Goal: Check status: Check status

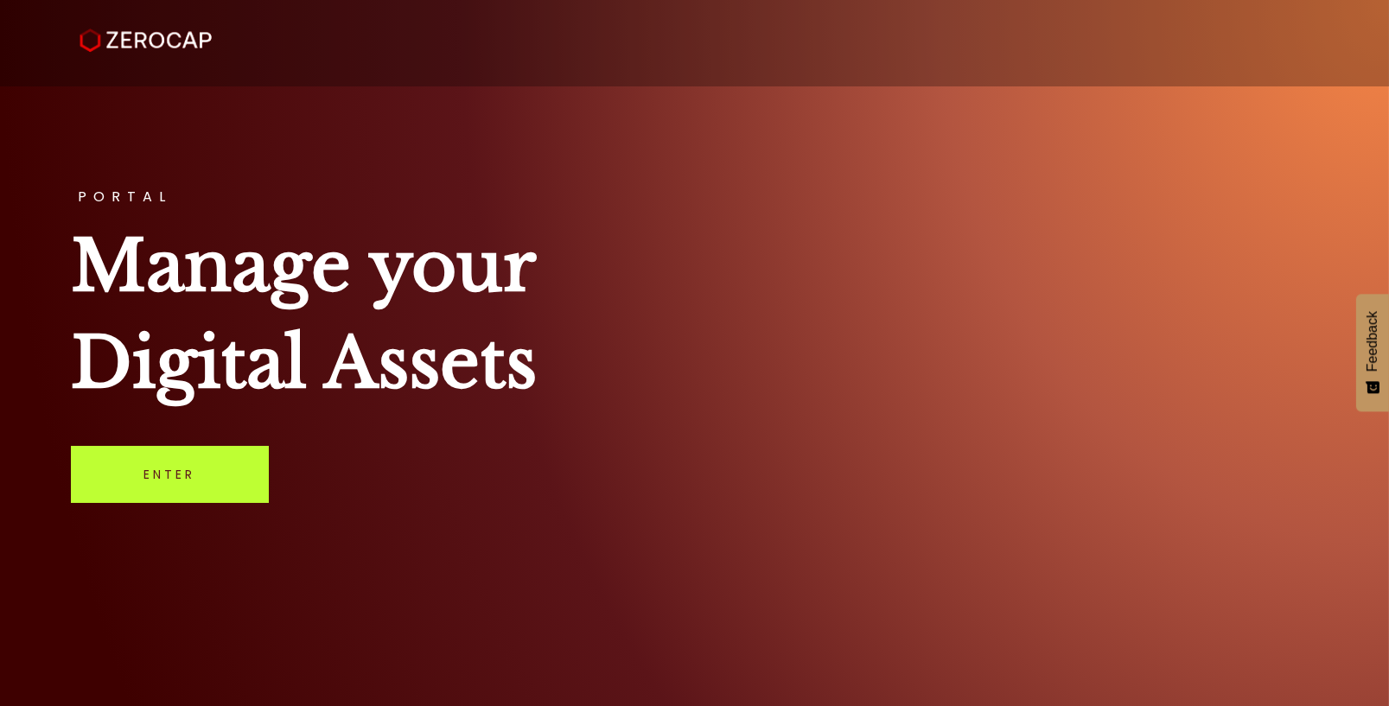
click at [245, 456] on link "Enter" at bounding box center [170, 474] width 198 height 57
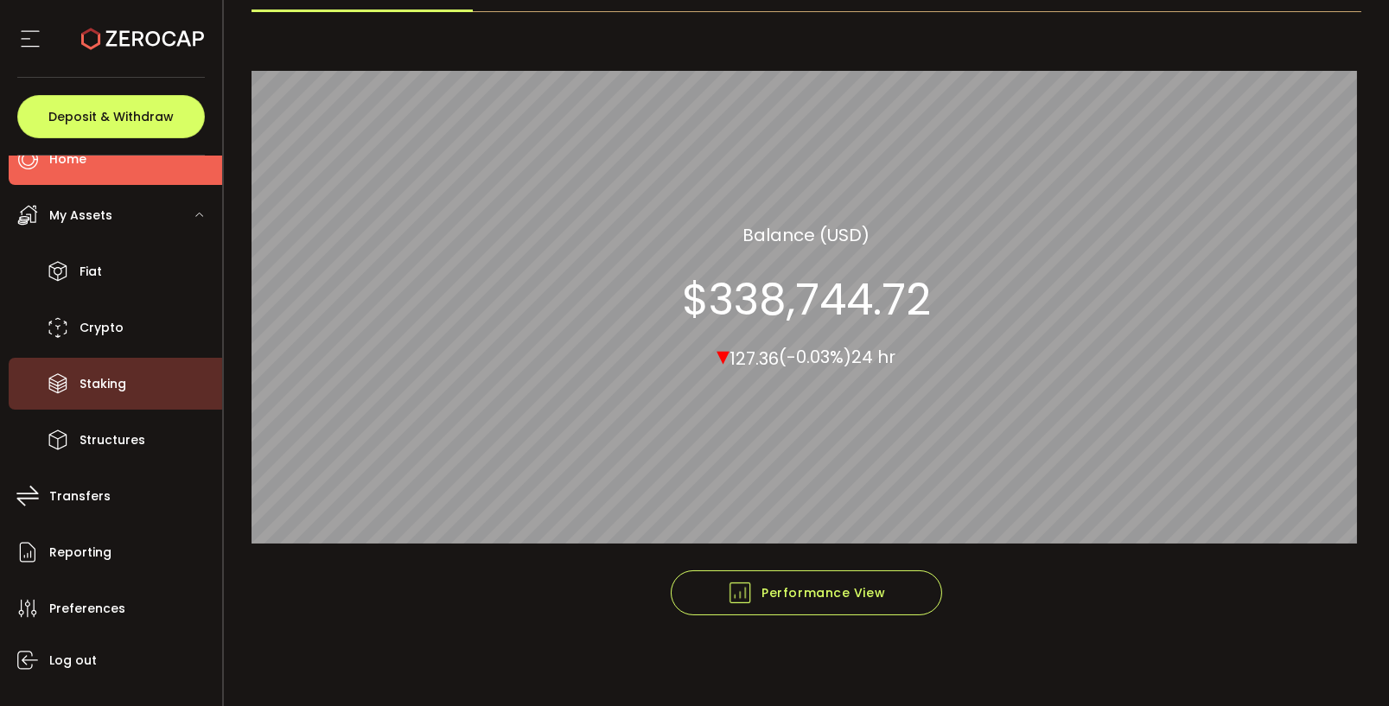
scroll to position [69, 0]
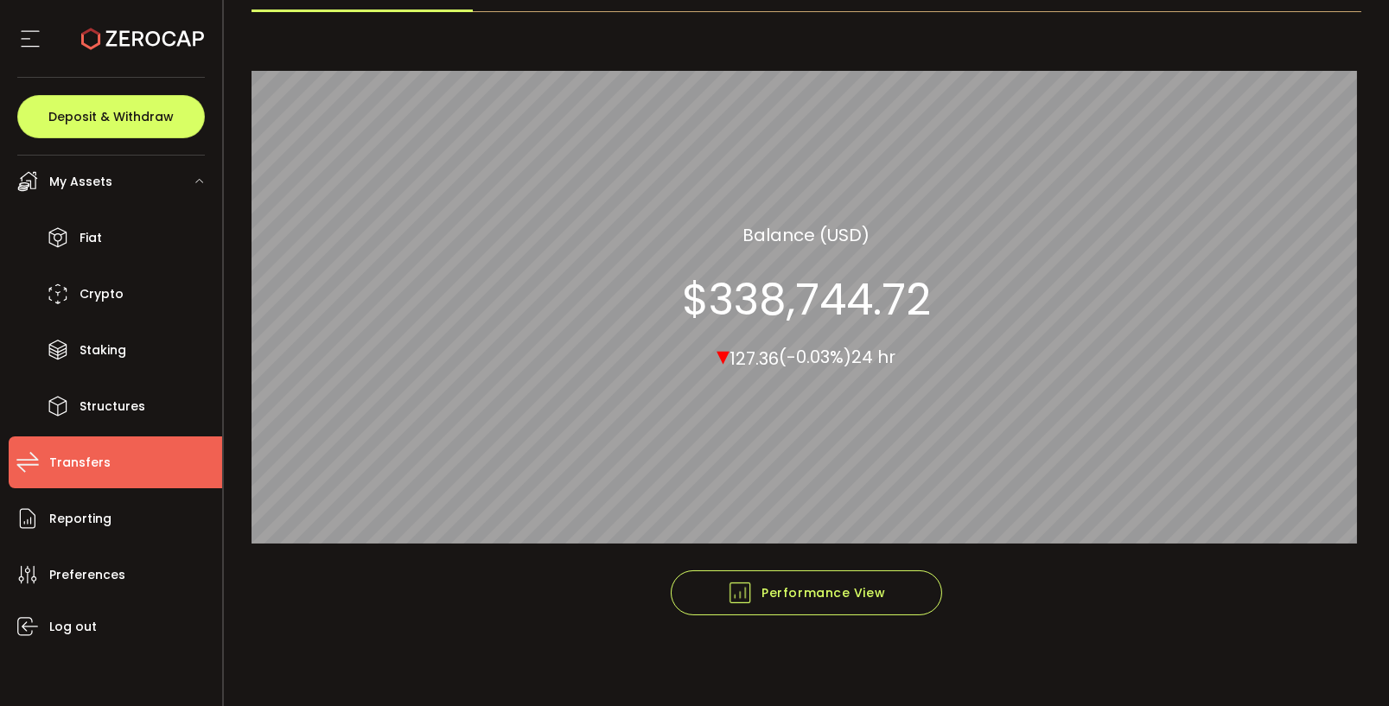
click at [85, 468] on span "Transfers" at bounding box center [79, 462] width 61 height 25
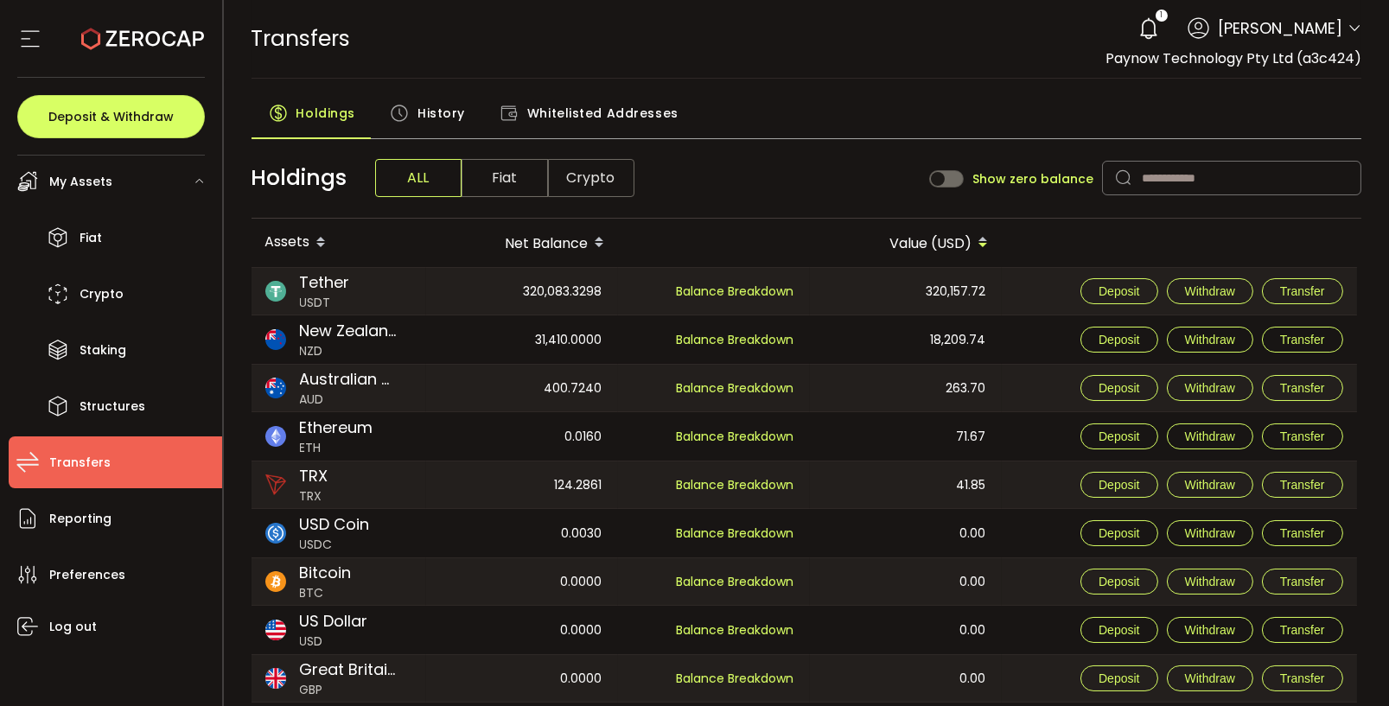
click at [428, 118] on span "History" at bounding box center [441, 113] width 48 height 35
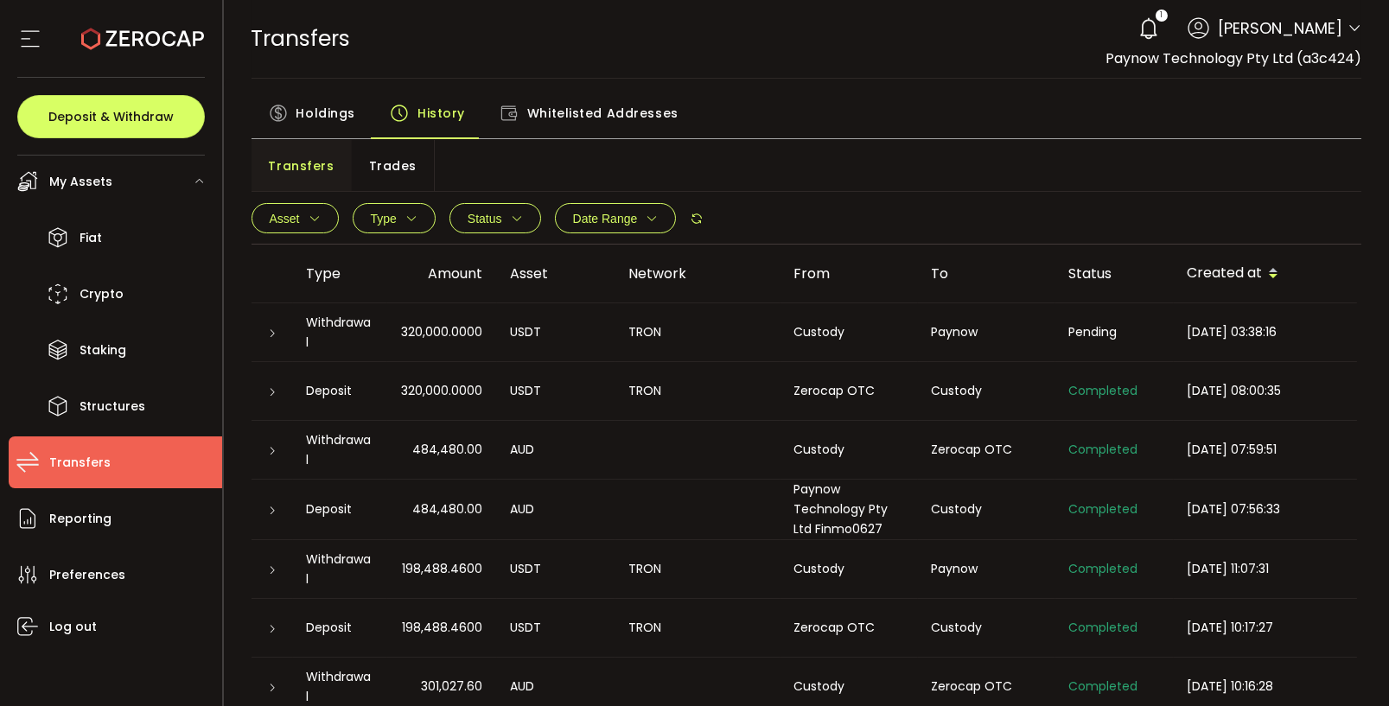
click at [277, 338] on div at bounding box center [272, 332] width 14 height 17
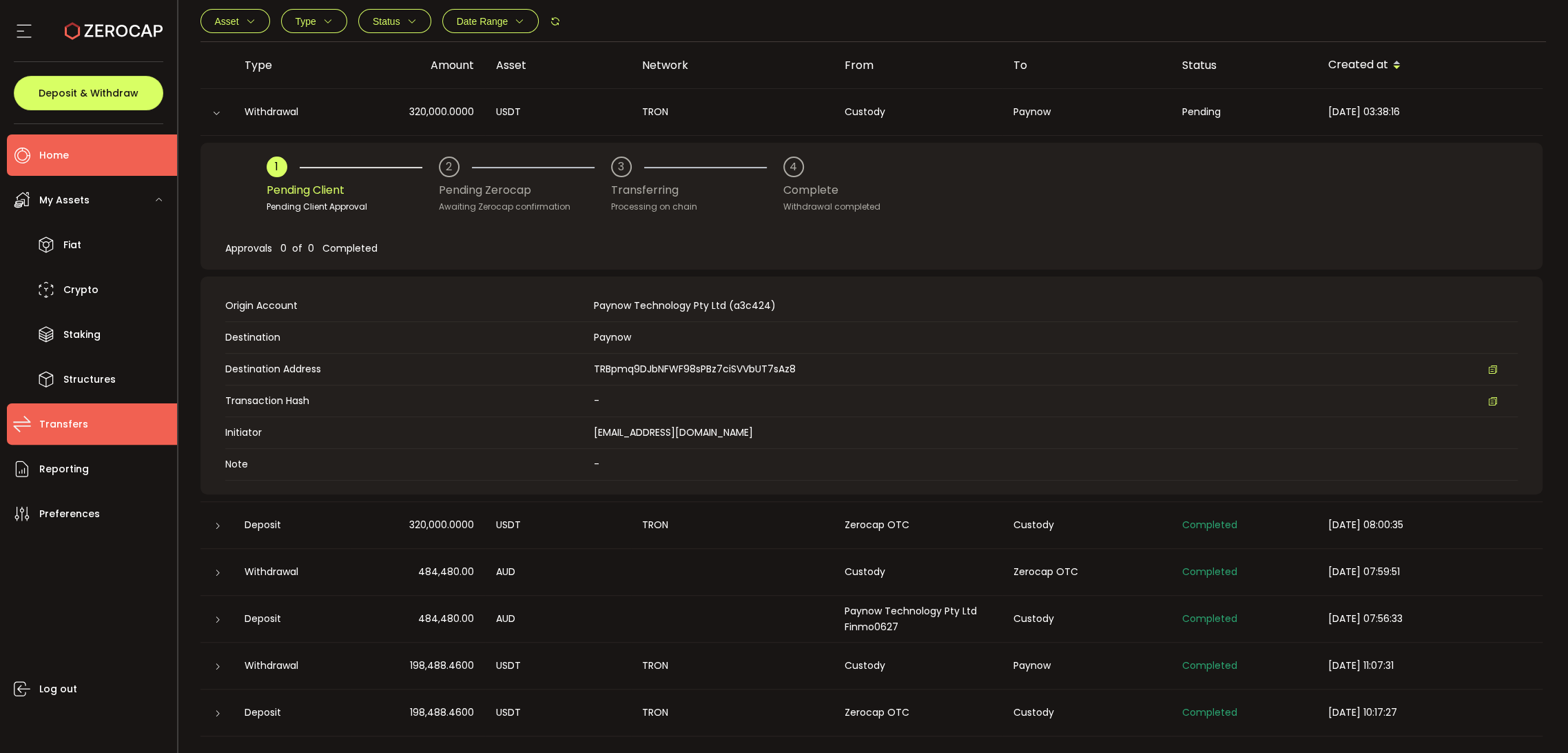
click at [123, 156] on li "Home" at bounding box center [92, 156] width 170 height 41
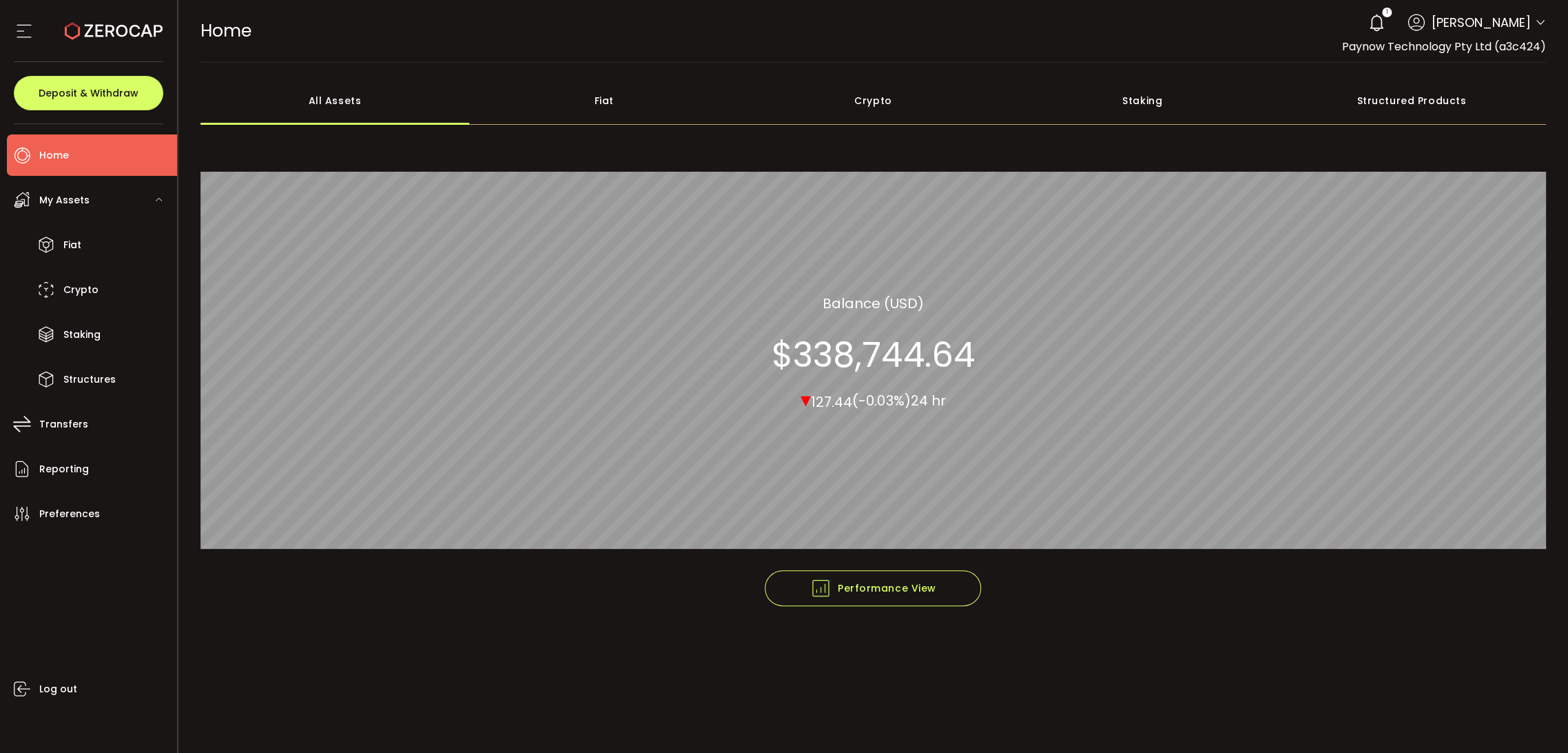
click at [854, 104] on div "Crypto" at bounding box center [874, 101] width 269 height 49
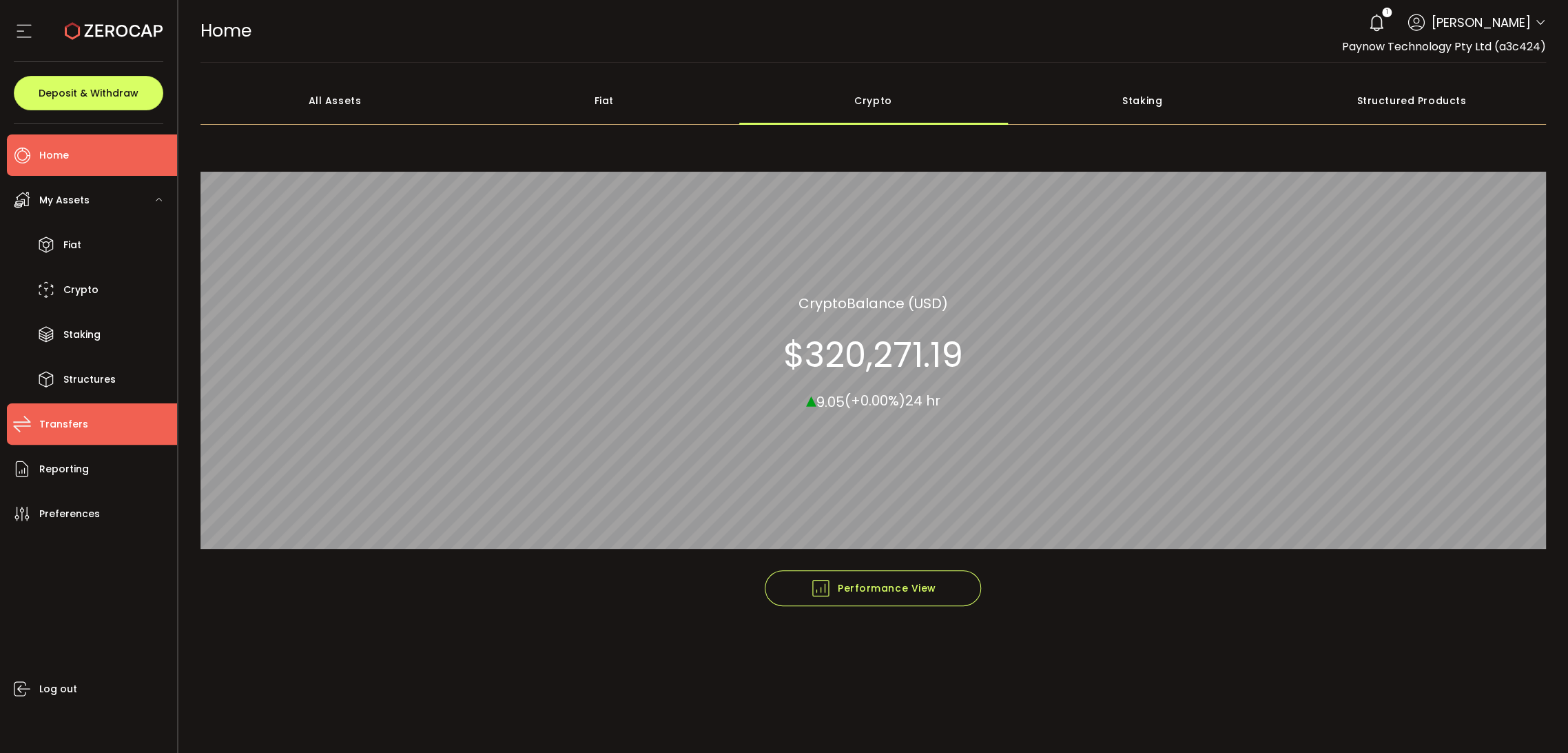
click at [96, 434] on li "Transfers" at bounding box center [92, 424] width 170 height 41
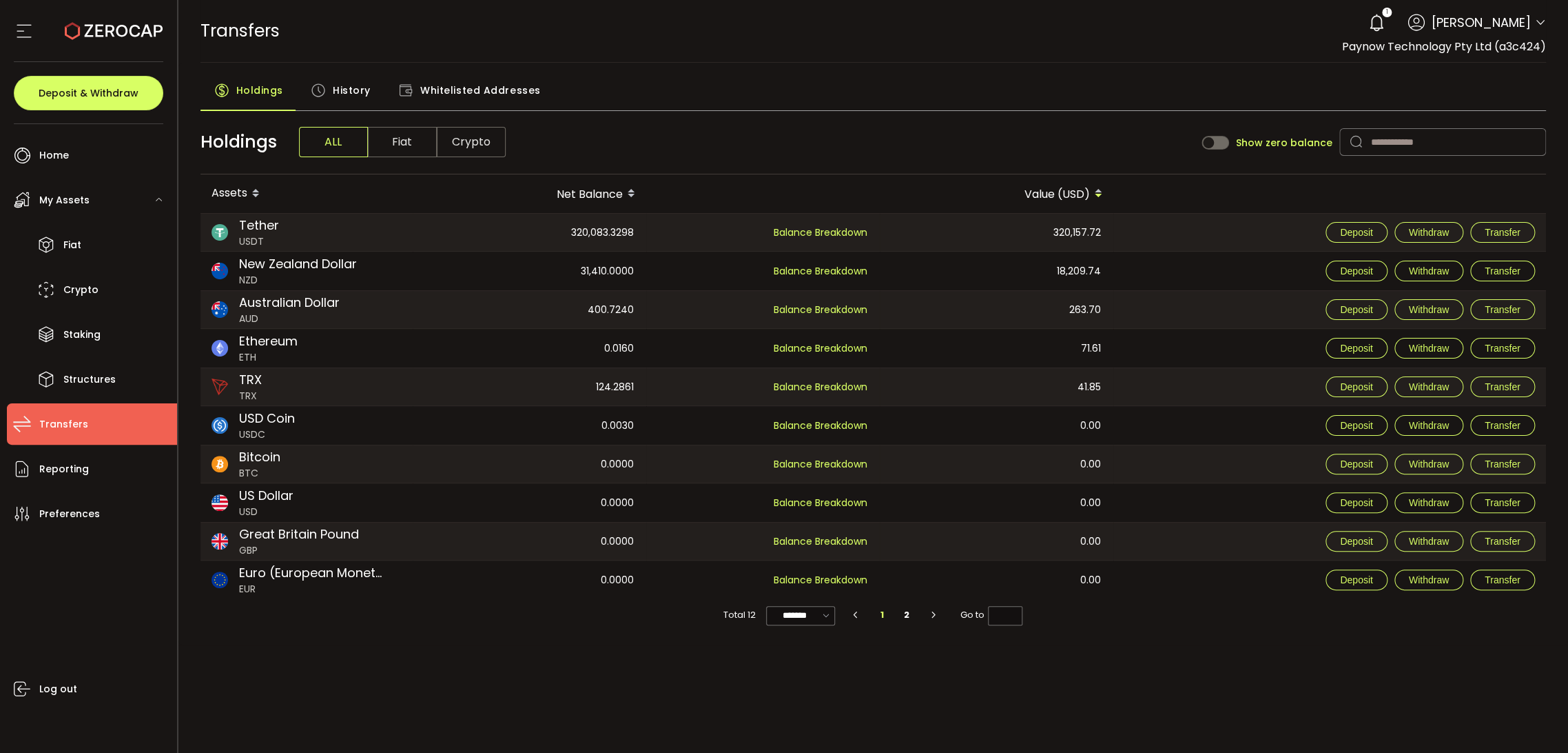
click at [347, 92] on span "History" at bounding box center [352, 90] width 38 height 28
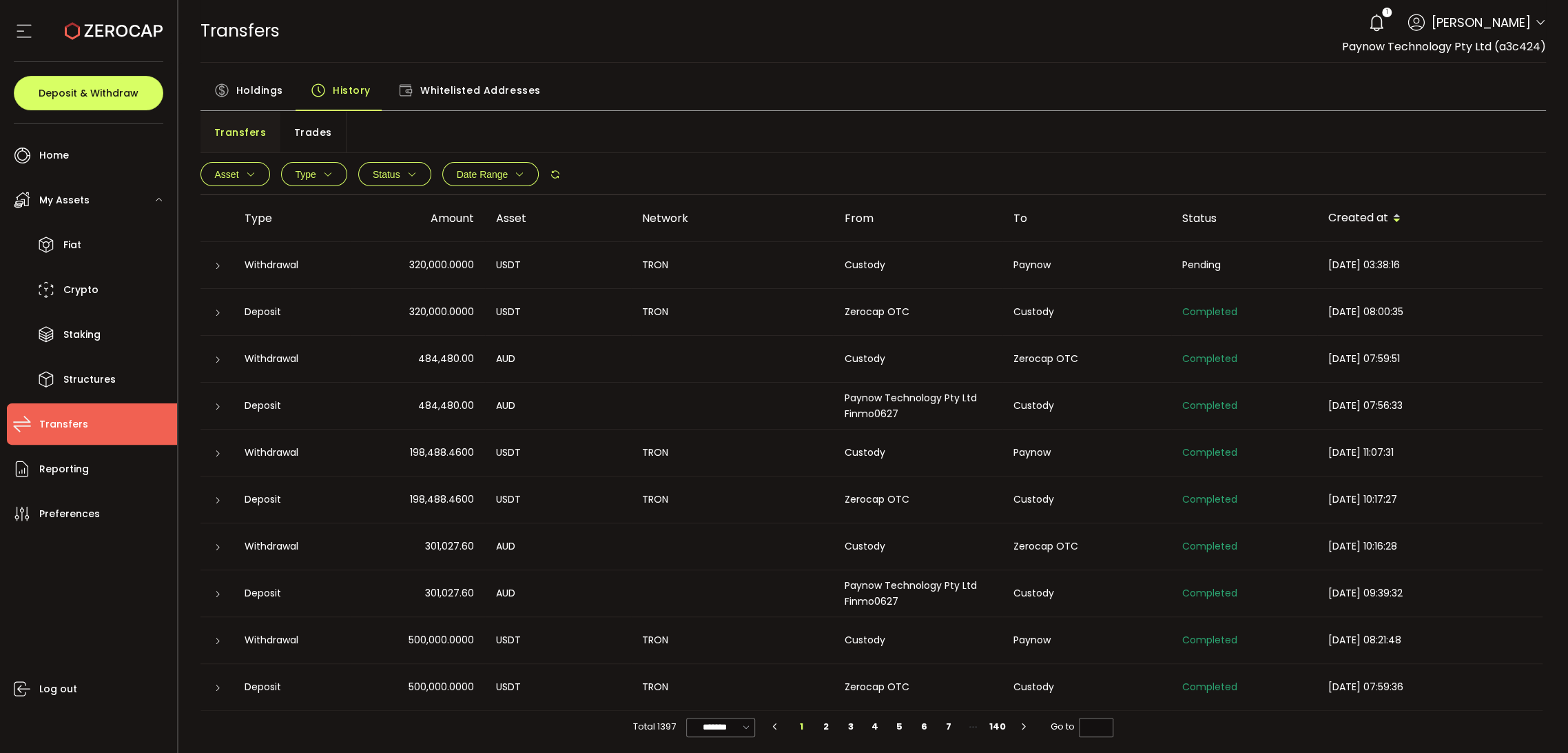
click at [217, 263] on icon at bounding box center [218, 266] width 8 height 8
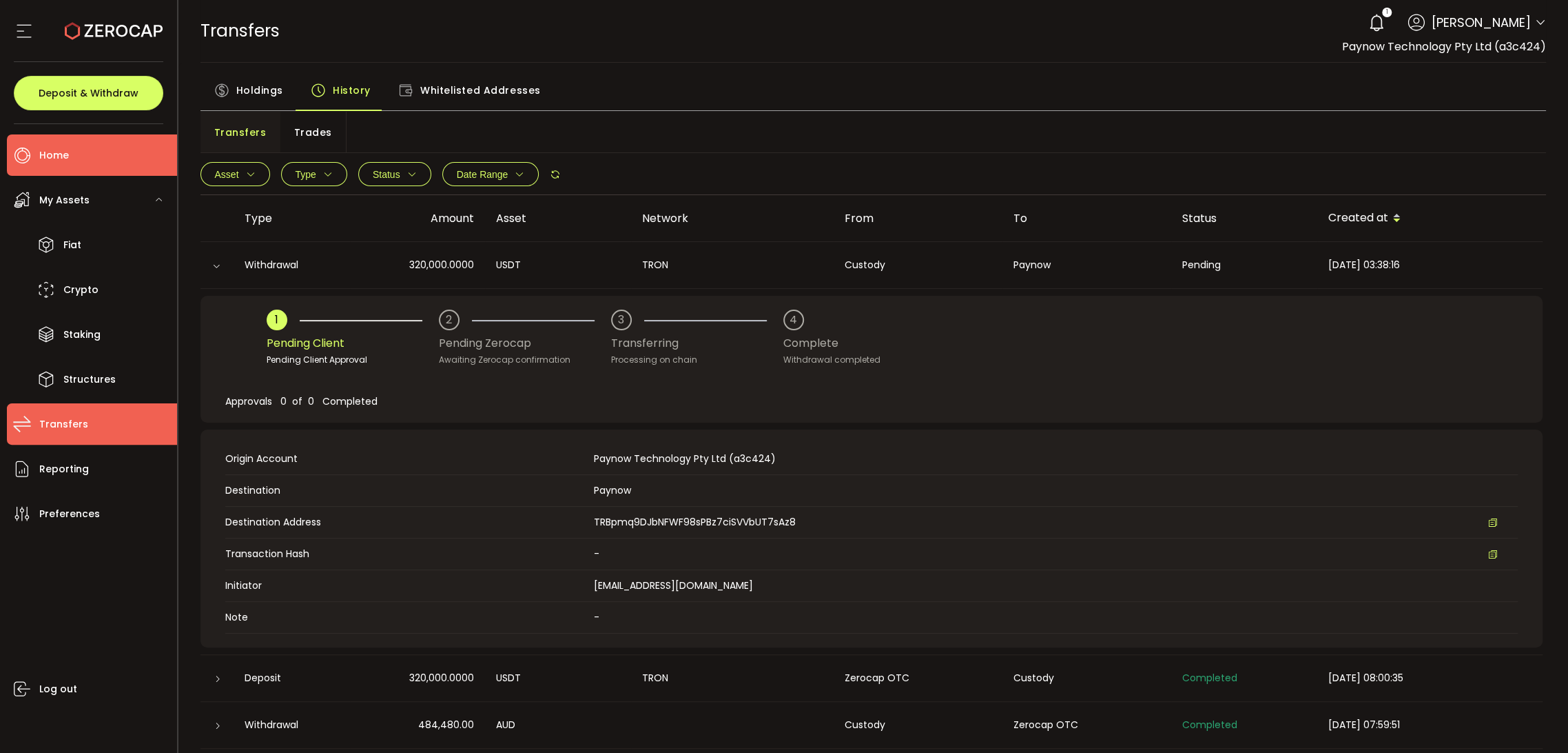
click at [86, 154] on li "Home" at bounding box center [92, 156] width 170 height 41
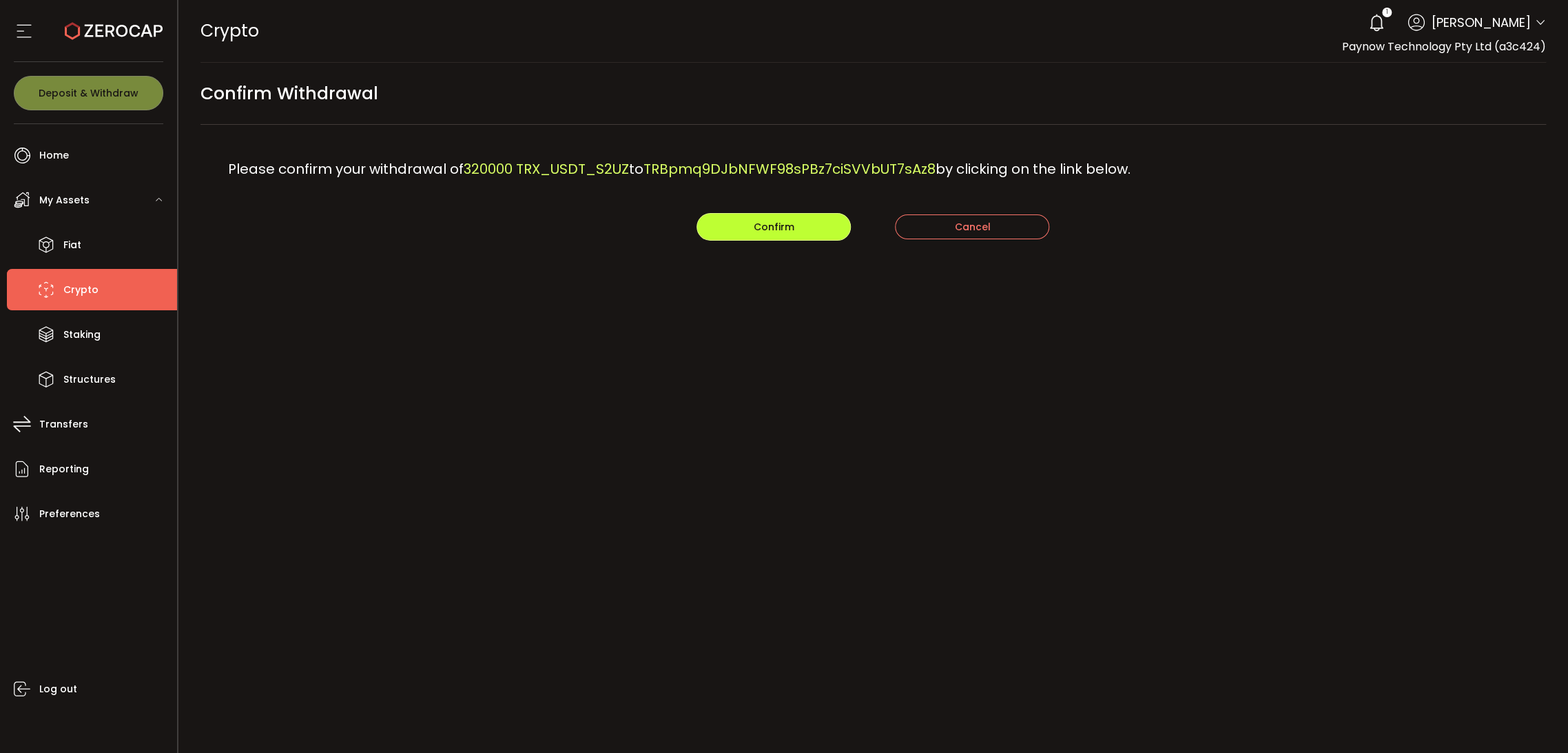
click at [739, 233] on button "Confirm" at bounding box center [774, 227] width 155 height 28
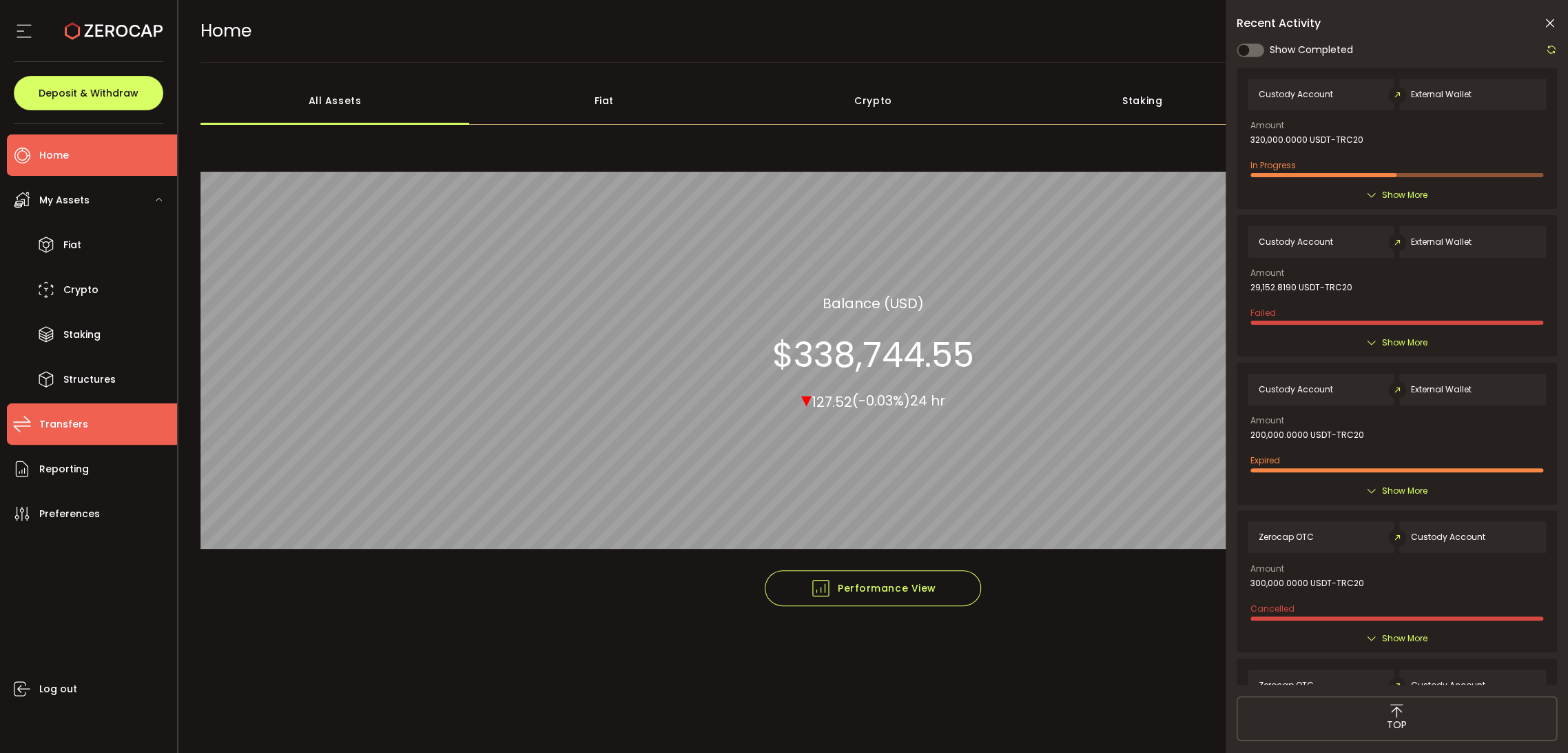
click at [77, 411] on li "Transfers" at bounding box center [92, 424] width 170 height 41
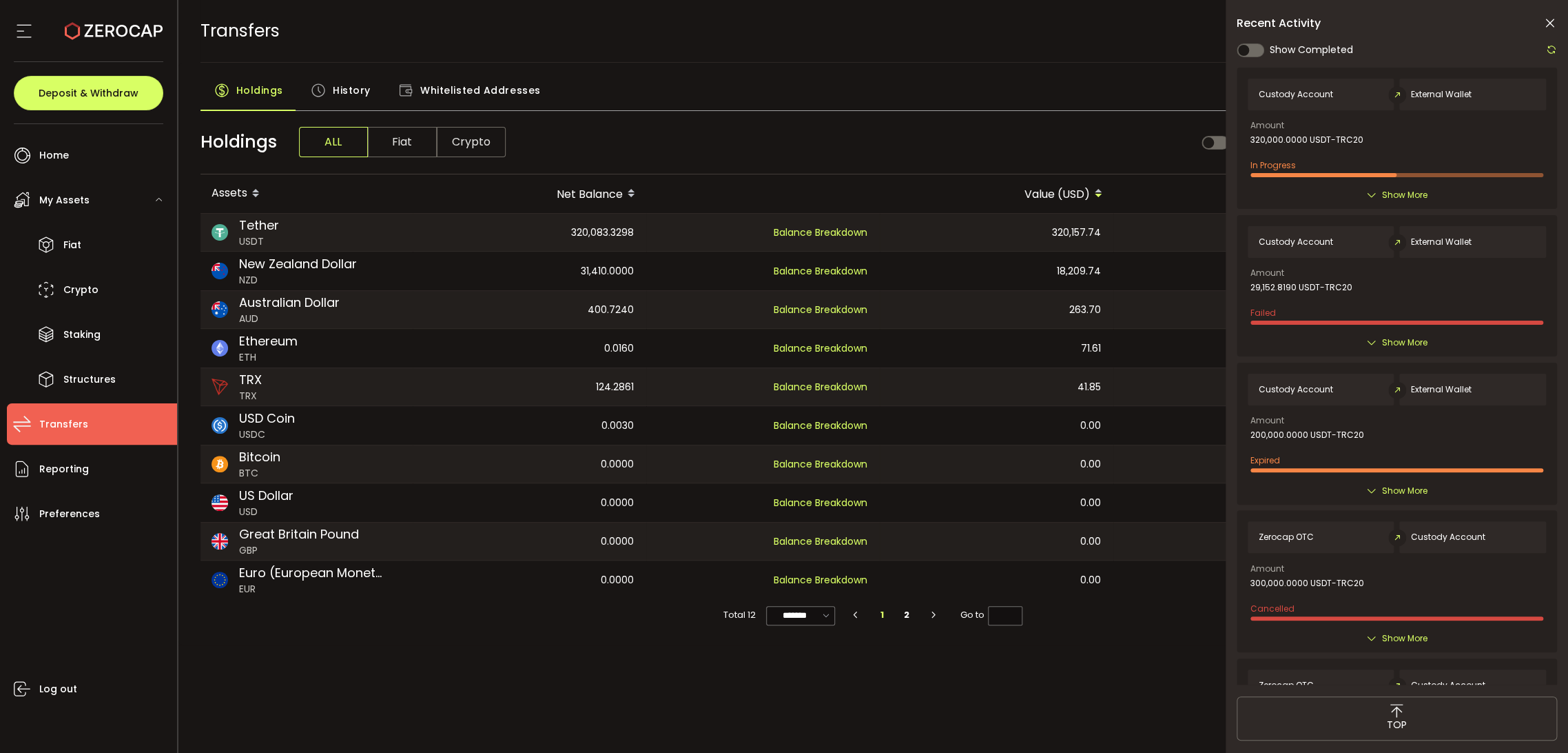
click at [338, 94] on span "History" at bounding box center [352, 90] width 38 height 28
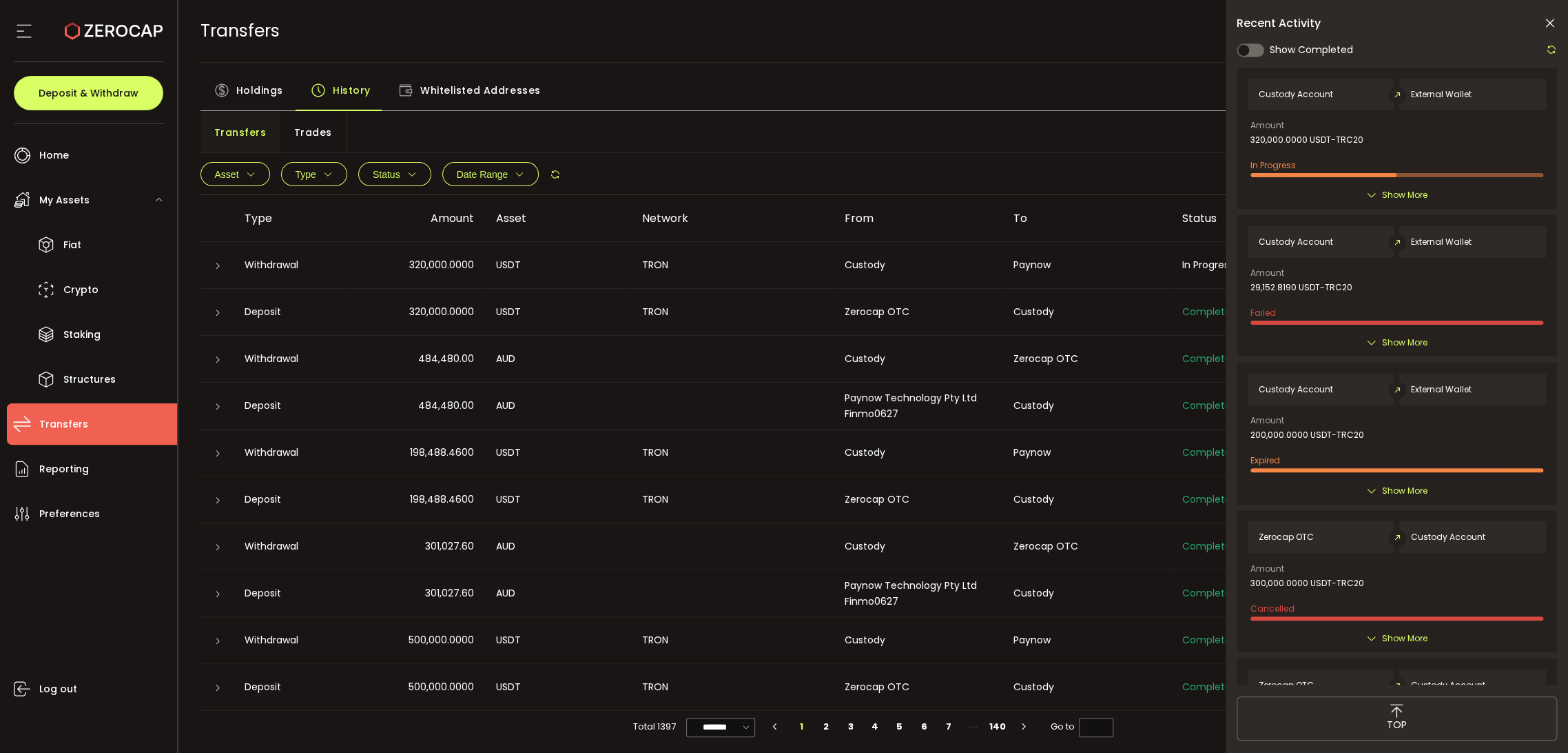
click at [431, 274] on td "320,000.0000" at bounding box center [417, 265] width 135 height 47
click at [984, 257] on div "Custody" at bounding box center [918, 265] width 169 height 16
click at [1556, 14] on div "Recent Activity Show Completed Custody Account External Wallet Amount 320,000.0…" at bounding box center [1397, 414] width 343 height 829
click at [1543, 18] on icon at bounding box center [1550, 23] width 14 height 14
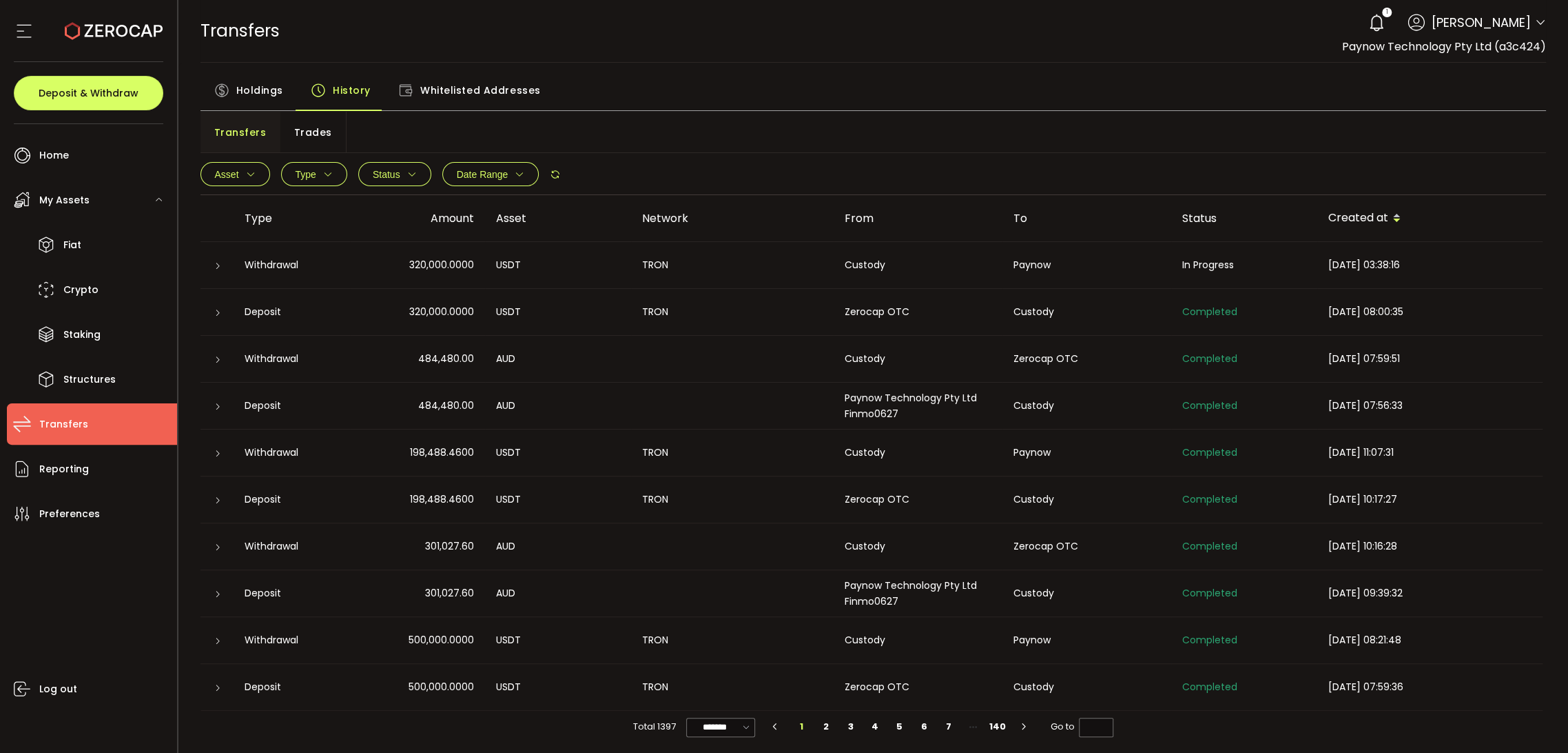
click at [1385, 258] on span "2025-10-08 03:38:16" at bounding box center [1365, 264] width 72 height 14
click at [1150, 257] on div "Paynow" at bounding box center [1087, 265] width 169 height 16
click at [211, 266] on div at bounding box center [217, 265] width 11 height 14
